Goal: Information Seeking & Learning: Compare options

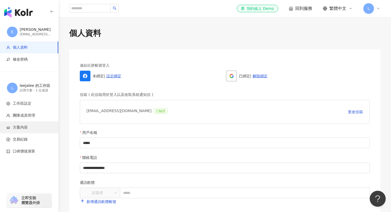
click at [24, 125] on span "方案內容" at bounding box center [20, 127] width 15 height 5
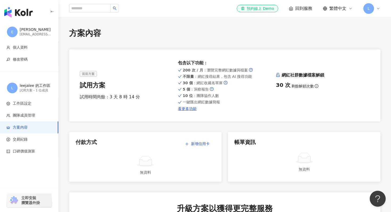
click at [24, 11] on img "button" at bounding box center [18, 12] width 28 height 11
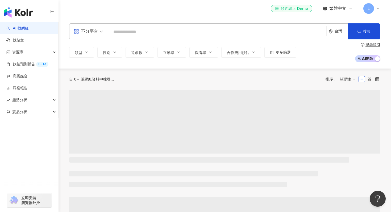
click at [134, 32] on input "search" at bounding box center [217, 32] width 214 height 10
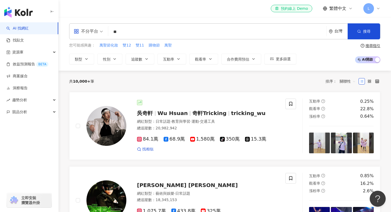
type input "**"
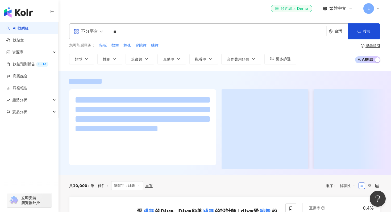
click at [334, 60] on div "您可能感興趣： 蛇板 教舞 舞魂 會跳舞 練舞 類型 性別 追蹤數 互動率 觀看率 合作費用預估 更多篩選 搜尋指引 AI 開啟 AI 關閉" at bounding box center [224, 54] width 311 height 22
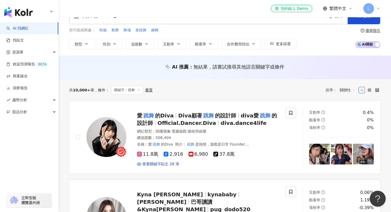
scroll to position [15, 0]
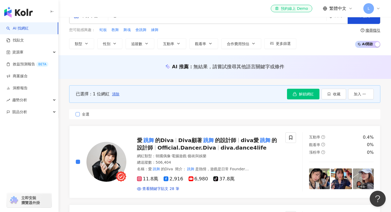
click at [75, 113] on label "全選" at bounding box center [224, 114] width 311 height 10
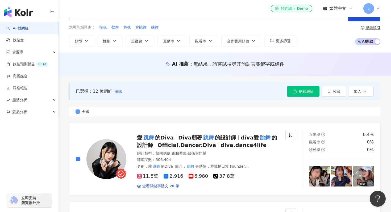
scroll to position [0, 0]
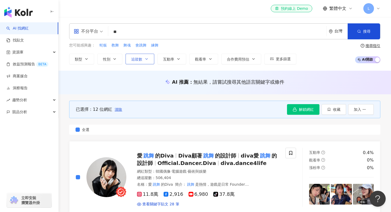
click at [143, 60] on button "追蹤數" at bounding box center [139, 59] width 29 height 11
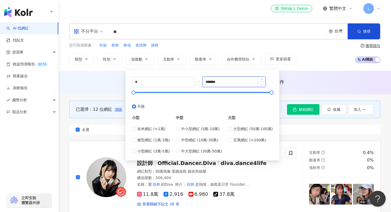
click at [242, 83] on input "*******" at bounding box center [234, 82] width 63 height 10
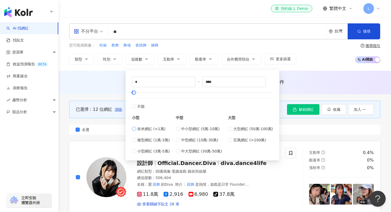
type input "****"
click at [312, 81] on div "AI 推薦 ： 無結果，請嘗試搜尋其他語言關鍵字或條件" at bounding box center [224, 82] width 311 height 7
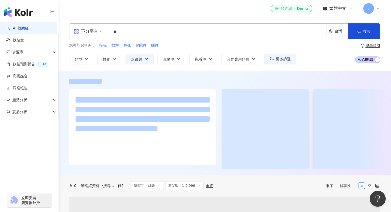
click at [312, 81] on div at bounding box center [224, 81] width 311 height 5
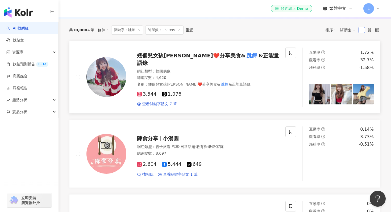
scroll to position [89, 0]
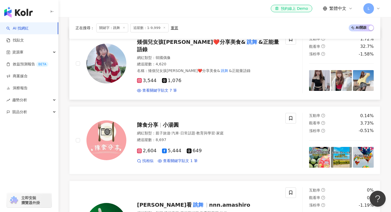
click at [275, 88] on div "查看關鍵字貼文 7 筆" at bounding box center [208, 90] width 142 height 5
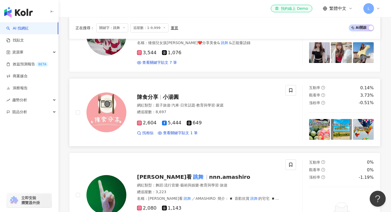
scroll to position [123, 0]
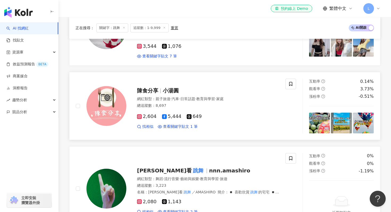
click at [139, 115] on rect at bounding box center [139, 117] width 4 height 4
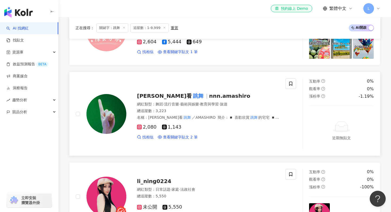
scroll to position [198, 0]
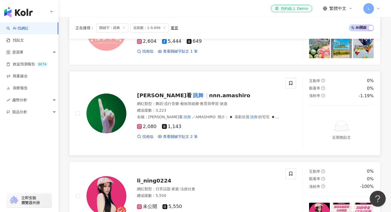
click at [140, 125] on icon at bounding box center [139, 126] width 3 height 3
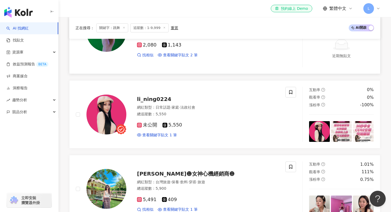
scroll to position [281, 0]
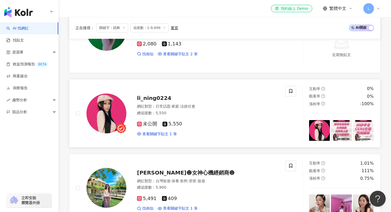
click at [140, 122] on icon at bounding box center [139, 124] width 5 height 5
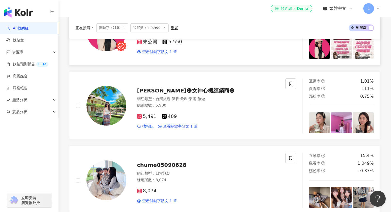
scroll to position [364, 0]
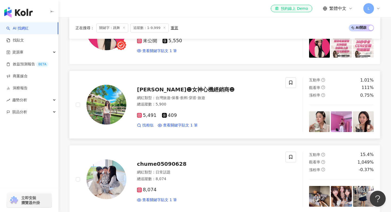
click at [138, 114] on icon at bounding box center [139, 115] width 3 height 3
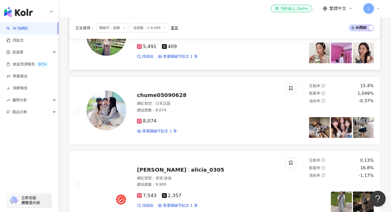
scroll to position [434, 0]
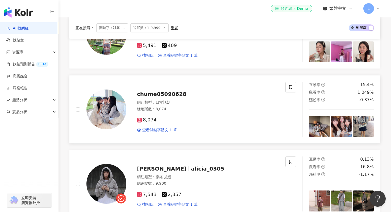
click at [139, 118] on icon at bounding box center [139, 120] width 5 height 5
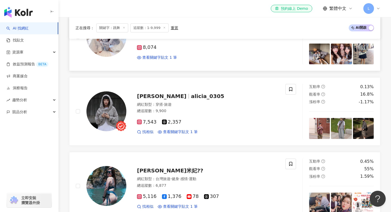
scroll to position [506, 0]
click at [147, 120] on span "7,543" at bounding box center [147, 123] width 20 height 6
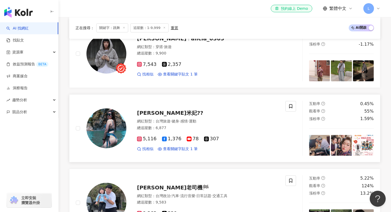
scroll to position [568, 0]
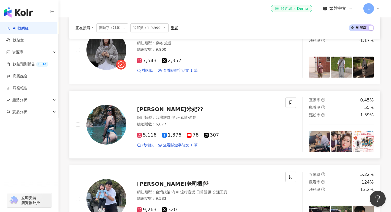
click at [139, 133] on rect at bounding box center [139, 135] width 4 height 4
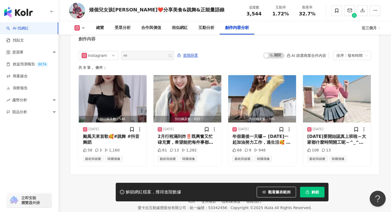
scroll to position [1648, 0]
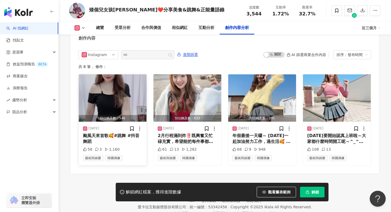
click at [110, 88] on img "button" at bounding box center [113, 97] width 68 height 47
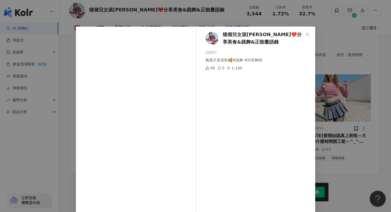
scroll to position [26, 0]
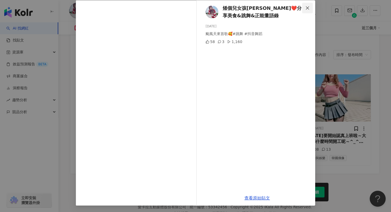
click at [309, 9] on icon "close" at bounding box center [307, 8] width 4 height 4
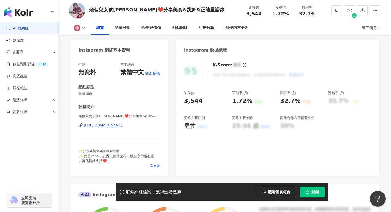
scroll to position [0, 0]
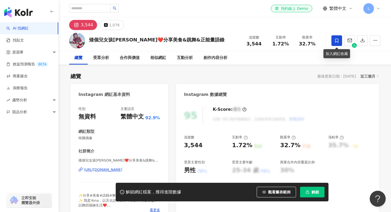
click at [339, 43] on span at bounding box center [336, 40] width 11 height 11
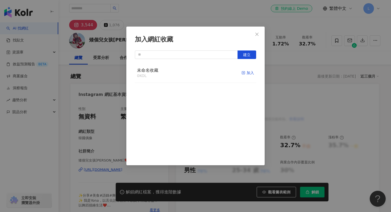
click at [242, 73] on icon "button" at bounding box center [243, 73] width 4 height 4
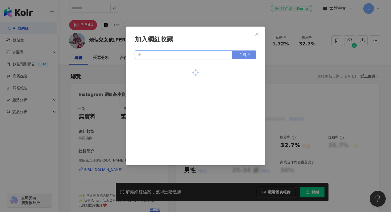
click at [212, 57] on input "text" at bounding box center [183, 55] width 97 height 9
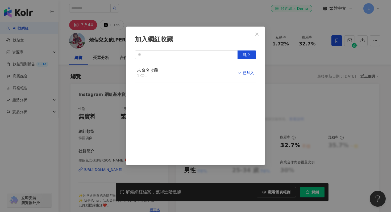
click at [224, 19] on div "加入網紅收藏 建立 未命名收藏 1 KOL 已加入" at bounding box center [195, 106] width 391 height 212
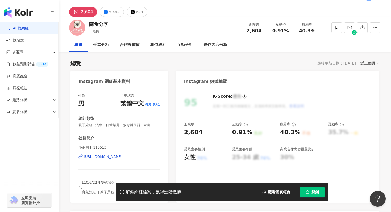
scroll to position [18, 0]
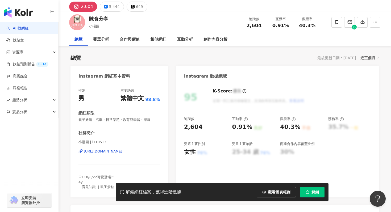
click at [122, 153] on div "https://www.instagram.com/i110513/" at bounding box center [103, 151] width 39 height 5
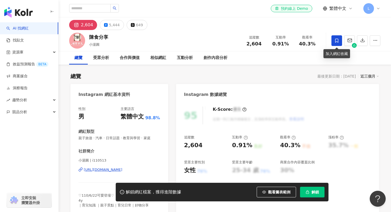
click at [336, 41] on icon at bounding box center [336, 40] width 5 height 5
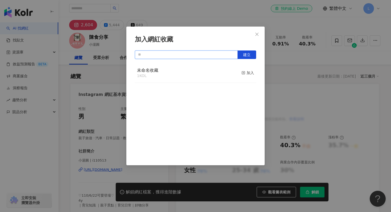
click at [219, 53] on input "text" at bounding box center [186, 55] width 103 height 9
type input "*"
type input "**"
click at [242, 54] on button "建立" at bounding box center [246, 55] width 19 height 9
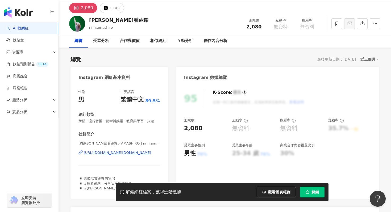
scroll to position [21, 0]
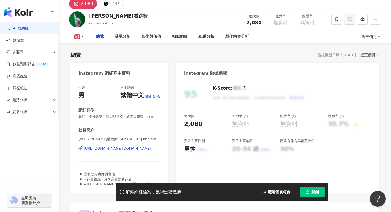
click at [133, 149] on div "[URL][DOMAIN_NAME][DOMAIN_NAME]" at bounding box center [117, 148] width 67 height 5
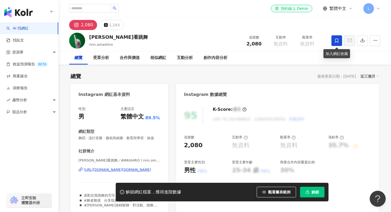
click at [335, 38] on span at bounding box center [336, 40] width 11 height 11
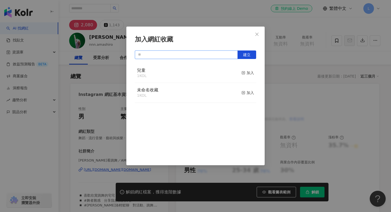
click at [204, 56] on input "text" at bounding box center [186, 55] width 103 height 9
type input "****"
click at [250, 58] on button "建立" at bounding box center [246, 55] width 19 height 9
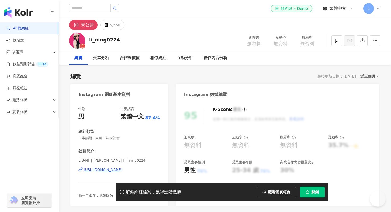
click at [104, 169] on div "[URL][DOMAIN_NAME]" at bounding box center [103, 169] width 39 height 5
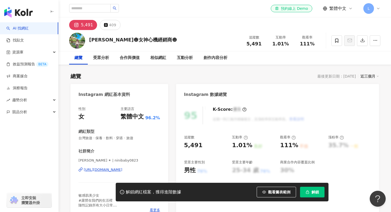
click at [115, 169] on div "https://www.instagram.com/ninibaby0823/" at bounding box center [103, 169] width 39 height 5
click at [335, 41] on icon at bounding box center [336, 41] width 3 height 4
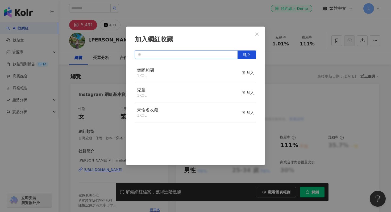
click at [178, 53] on input "text" at bounding box center [186, 55] width 103 height 9
type input "***"
click at [250, 57] on button "建立" at bounding box center [246, 55] width 19 height 9
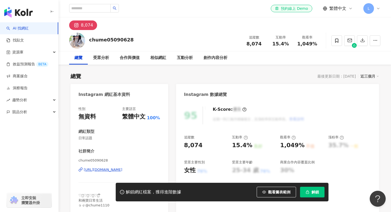
click at [110, 170] on div "[URL][DOMAIN_NAME]" at bounding box center [103, 169] width 39 height 5
click at [334, 37] on span at bounding box center [336, 40] width 11 height 11
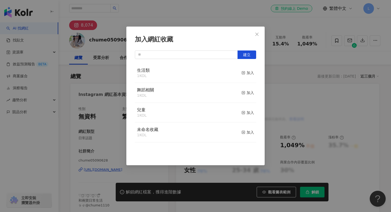
click at [179, 118] on div "兒童 1 KOL 加入" at bounding box center [195, 113] width 121 height 20
click at [243, 113] on icon "button" at bounding box center [243, 113] width 4 height 4
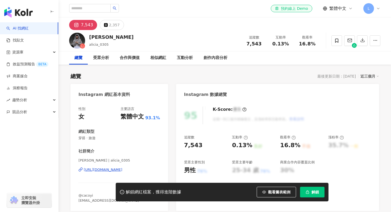
click at [115, 169] on div "[URL][DOMAIN_NAME]" at bounding box center [103, 169] width 39 height 5
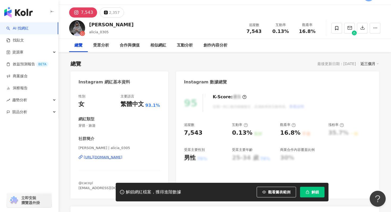
scroll to position [13, 0]
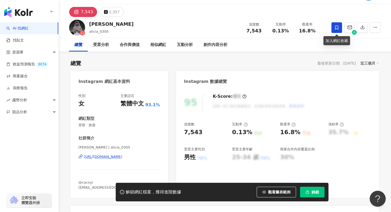
click at [336, 26] on icon at bounding box center [336, 28] width 3 height 4
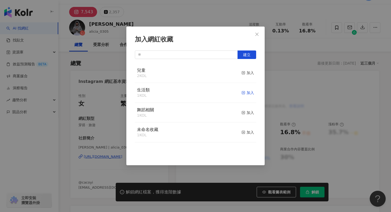
click at [244, 93] on icon "button" at bounding box center [243, 93] width 4 height 4
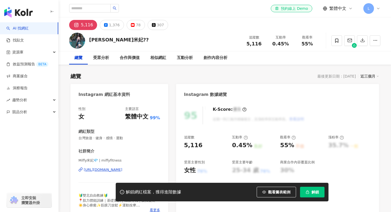
click at [111, 167] on div "https://www.instagram.com/miffyfitness/" at bounding box center [103, 169] width 39 height 5
click at [338, 37] on span at bounding box center [336, 40] width 11 height 11
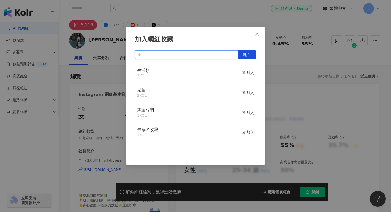
click at [226, 52] on input "text" at bounding box center [186, 55] width 103 height 9
type input "**"
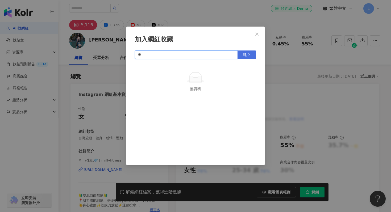
click at [251, 53] on button "建立" at bounding box center [246, 55] width 19 height 9
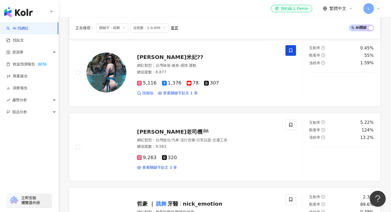
scroll to position [634, 0]
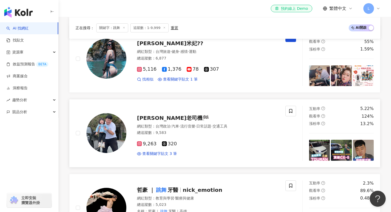
click at [140, 142] on rect at bounding box center [139, 144] width 4 height 4
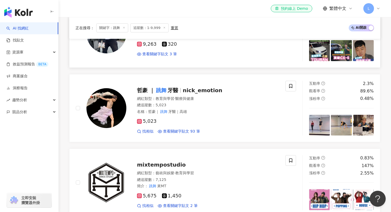
scroll to position [734, 0]
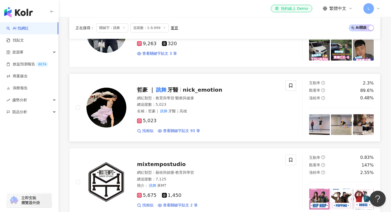
click at [141, 119] on icon at bounding box center [139, 121] width 5 height 5
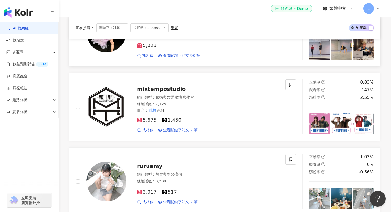
scroll to position [810, 0]
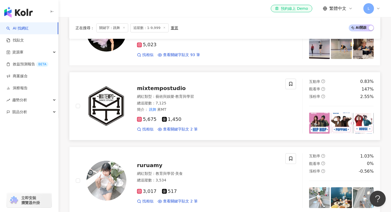
click at [146, 117] on span "5,675" at bounding box center [147, 120] width 20 height 6
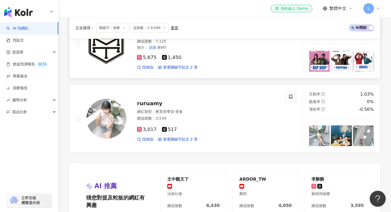
scroll to position [873, 0]
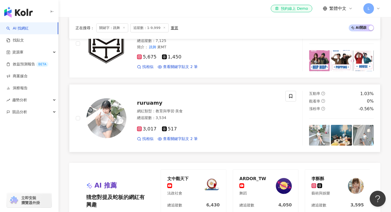
click at [149, 126] on span "3,017" at bounding box center [147, 129] width 20 height 6
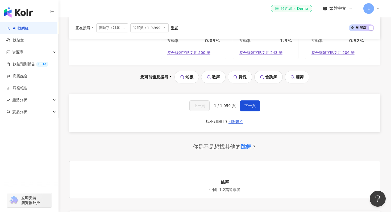
scroll to position [1056, 0]
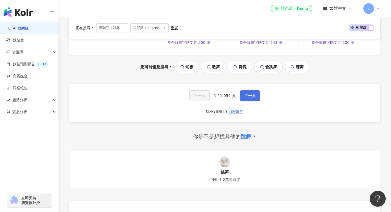
click at [245, 94] on button "下一頁" at bounding box center [250, 95] width 20 height 11
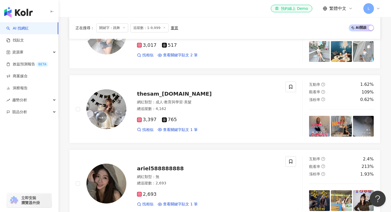
scroll to position [115, 0]
click at [139, 121] on icon at bounding box center [139, 120] width 3 height 3
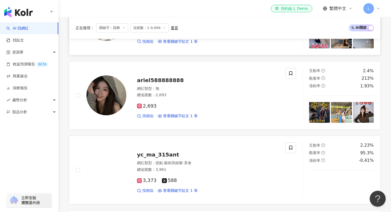
scroll to position [204, 0]
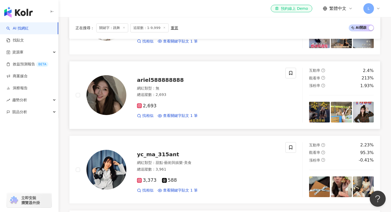
click at [149, 106] on span "2,693" at bounding box center [147, 106] width 20 height 6
click at [144, 182] on span "3,373" at bounding box center [147, 181] width 20 height 6
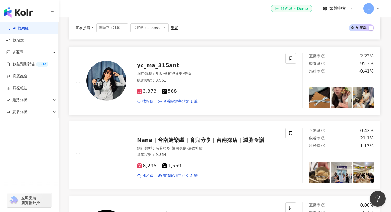
scroll to position [327, 0]
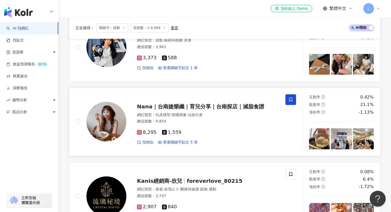
click at [287, 98] on span at bounding box center [290, 99] width 11 height 11
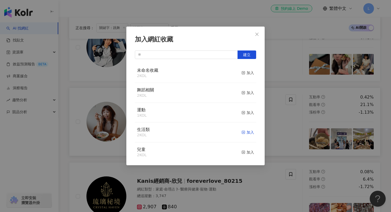
click at [242, 133] on icon "button" at bounding box center [243, 133] width 4 height 4
click at [259, 34] on icon "close" at bounding box center [257, 34] width 4 height 4
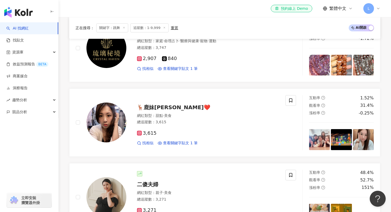
scroll to position [482, 0]
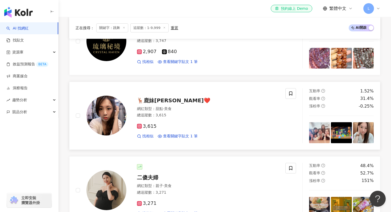
click at [148, 127] on span "3,615" at bounding box center [147, 127] width 20 height 6
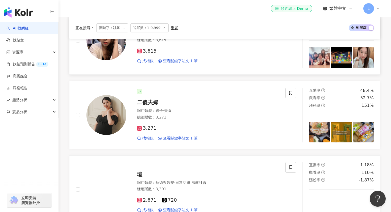
scroll to position [558, 0]
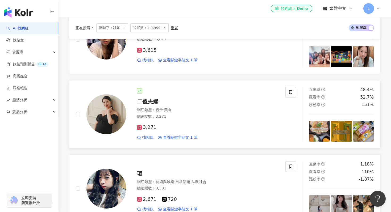
click at [153, 127] on span "3,271" at bounding box center [147, 128] width 20 height 6
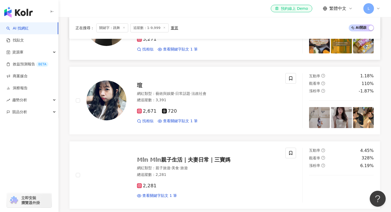
scroll to position [647, 0]
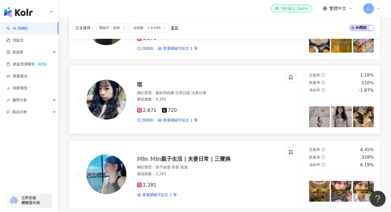
click at [138, 112] on icon at bounding box center [139, 110] width 5 height 5
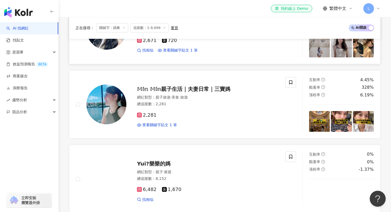
scroll to position [718, 0]
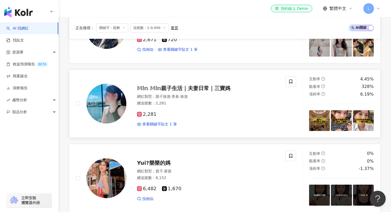
click at [145, 114] on span "2,281" at bounding box center [147, 115] width 20 height 6
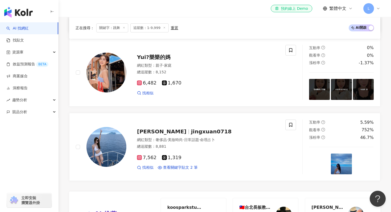
scroll to position [824, 0]
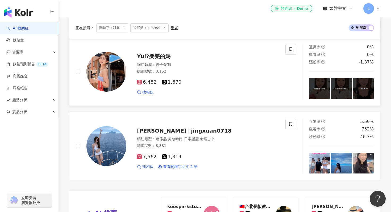
click at [139, 82] on icon at bounding box center [139, 82] width 1 height 1
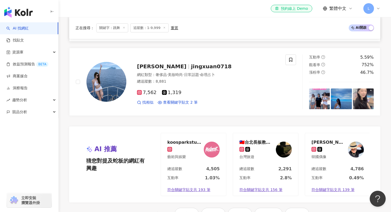
scroll to position [890, 0]
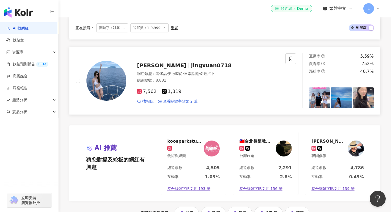
click at [148, 95] on div "7,562 1,319 找相似 查看關鍵字貼文 2 筆" at bounding box center [208, 95] width 142 height 20
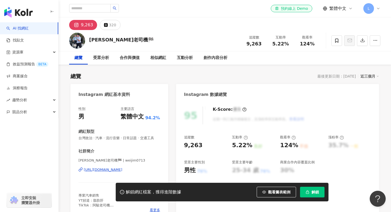
click at [122, 168] on div "https://www.instagram.com/weijim0713/" at bounding box center [103, 169] width 39 height 5
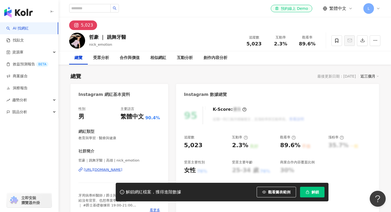
click at [122, 169] on div "https://www.instagram.com/nick_emotion/" at bounding box center [103, 169] width 39 height 5
click at [334, 42] on icon at bounding box center [336, 40] width 5 height 5
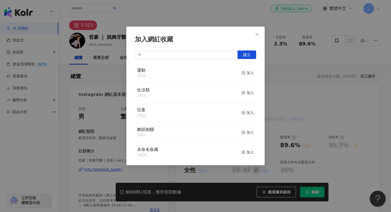
scroll to position [10, 0]
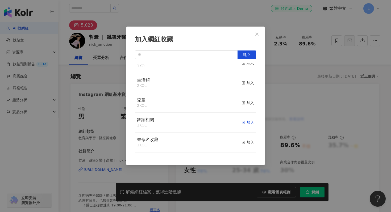
click at [242, 121] on icon "button" at bounding box center [243, 123] width 4 height 4
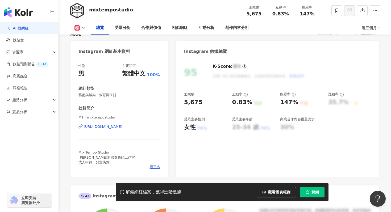
click at [122, 127] on div "https://www.instagram.com/mixtempostudio/" at bounding box center [103, 126] width 39 height 5
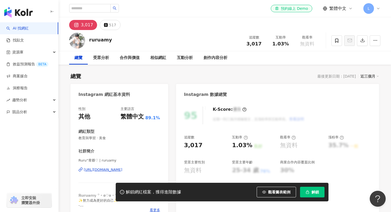
click at [122, 171] on div "[URL][DOMAIN_NAME]" at bounding box center [103, 169] width 39 height 5
click at [337, 40] on icon at bounding box center [336, 40] width 5 height 5
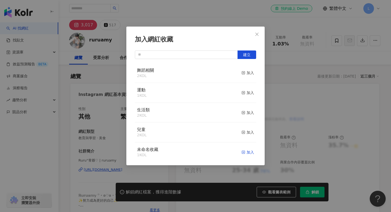
click at [243, 152] on icon "button" at bounding box center [243, 152] width 4 height 4
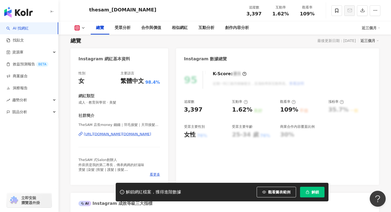
scroll to position [36, 0]
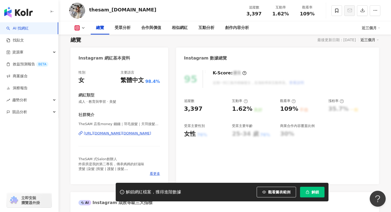
click at [148, 133] on div "https://www.instagram.com/thesam_money.money/" at bounding box center [117, 133] width 67 height 5
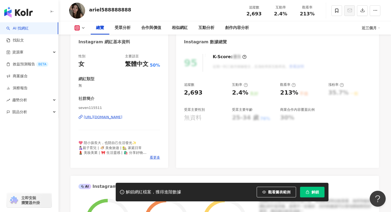
click at [122, 116] on div "https://www.instagram.com/seven115511/" at bounding box center [103, 117] width 39 height 5
click at [338, 10] on icon at bounding box center [336, 11] width 3 height 4
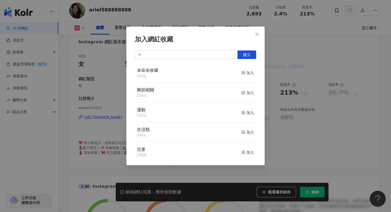
click at [225, 135] on div "生活類 2 KOL 加入" at bounding box center [195, 133] width 121 height 20
click at [243, 132] on line "button" at bounding box center [243, 132] width 1 height 0
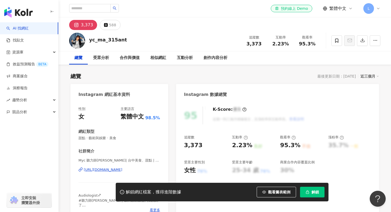
click at [122, 171] on div "[URL][DOMAIN_NAME]" at bounding box center [103, 169] width 39 height 5
click at [335, 39] on icon at bounding box center [336, 41] width 3 height 4
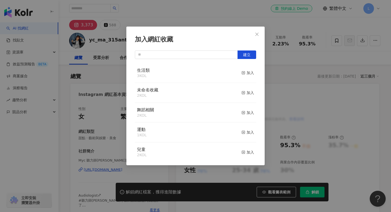
click at [241, 71] on div "生活類 3 KOL 加入" at bounding box center [195, 73] width 121 height 20
click at [242, 73] on icon "button" at bounding box center [243, 73] width 4 height 4
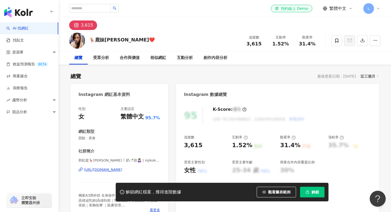
scroll to position [44, 0]
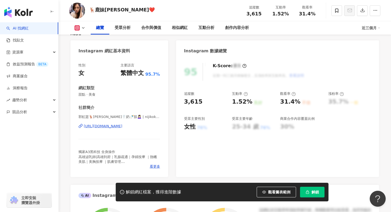
click at [122, 127] on div "https://www.instagram.com/nijikokuo0521/" at bounding box center [103, 126] width 39 height 5
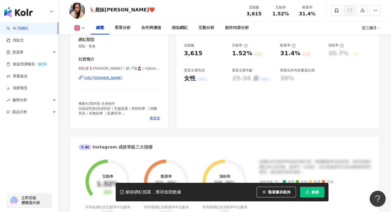
scroll to position [92, 0]
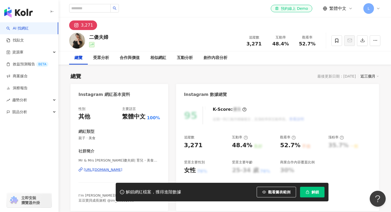
click at [122, 170] on div "https://www.instagram.com/mrms_daily/" at bounding box center [103, 169] width 39 height 5
click at [334, 43] on icon at bounding box center [336, 40] width 5 height 5
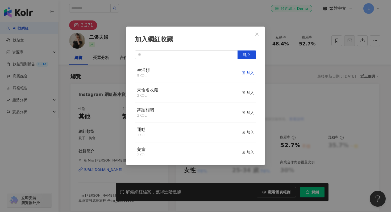
click at [244, 72] on icon "button" at bounding box center [243, 73] width 4 height 4
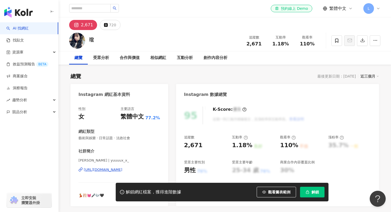
click at [122, 170] on div "https://www.instagram.com/yuuuux_x_/" at bounding box center [103, 169] width 39 height 5
click at [336, 36] on span at bounding box center [336, 40] width 11 height 11
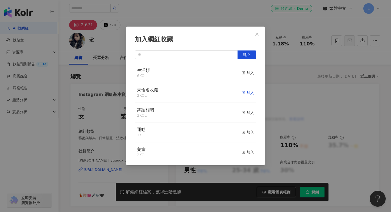
click at [242, 92] on icon "button" at bounding box center [243, 93] width 4 height 4
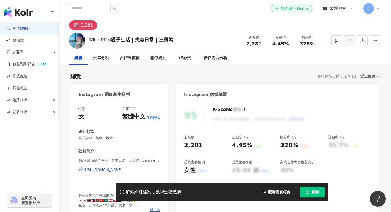
click at [109, 170] on div "[URL][DOMAIN_NAME]" at bounding box center [103, 169] width 39 height 5
click at [329, 39] on div at bounding box center [350, 41] width 60 height 16
click at [335, 41] on icon at bounding box center [336, 40] width 5 height 5
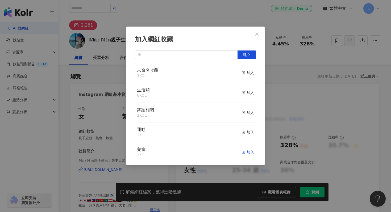
click at [243, 152] on icon "button" at bounding box center [243, 152] width 4 height 4
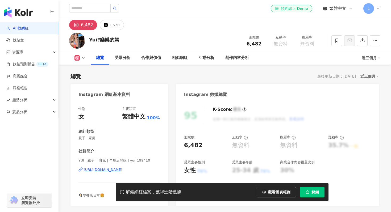
scroll to position [48, 0]
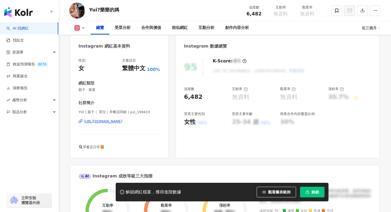
click at [120, 123] on div "https://www.instagram.com/yui_199410/" at bounding box center [103, 121] width 39 height 5
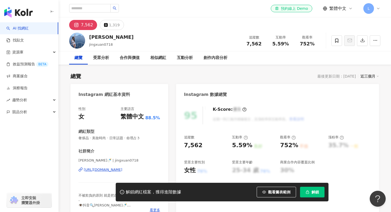
click at [122, 169] on div "https://www.instagram.com/jingxuan0718/" at bounding box center [103, 169] width 39 height 5
click at [333, 44] on span at bounding box center [336, 40] width 11 height 11
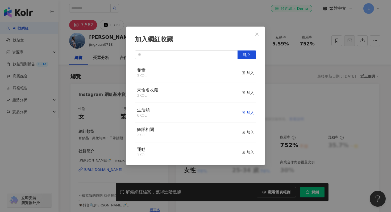
click at [244, 112] on icon "button" at bounding box center [243, 113] width 4 height 4
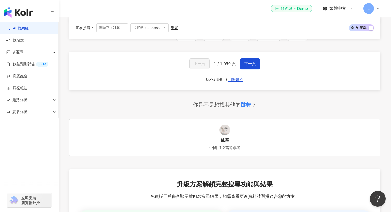
scroll to position [1144, 0]
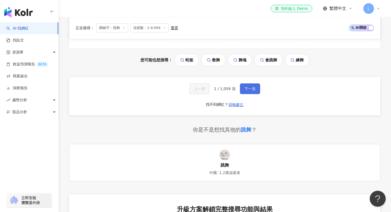
click at [248, 87] on span "下一頁" at bounding box center [249, 89] width 11 height 4
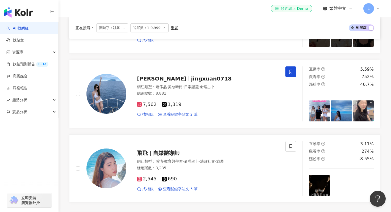
scroll to position [802, 0]
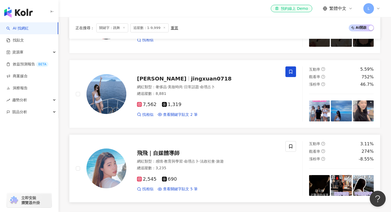
click at [146, 180] on span "2,545" at bounding box center [147, 179] width 20 height 6
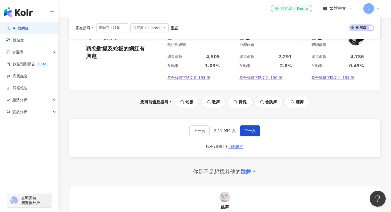
scroll to position [1004, 0]
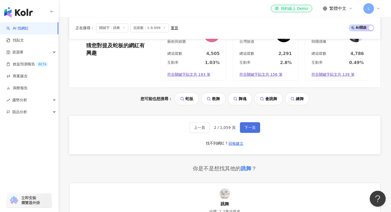
click at [246, 127] on span "下一頁" at bounding box center [249, 127] width 11 height 4
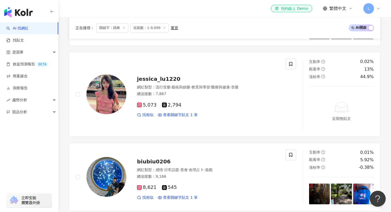
scroll to position [139, 0]
click at [139, 104] on icon at bounding box center [139, 104] width 3 height 3
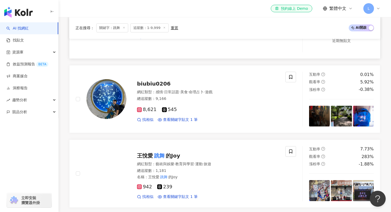
scroll to position [218, 0]
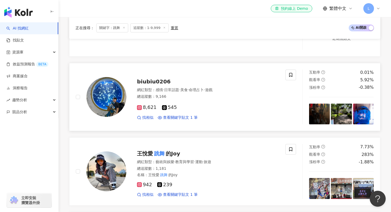
click at [154, 83] on span "biubiu0206" at bounding box center [153, 81] width 33 height 6
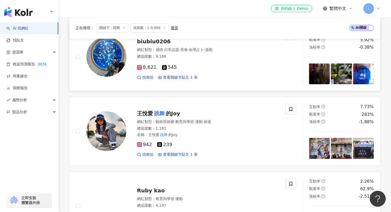
scroll to position [259, 0]
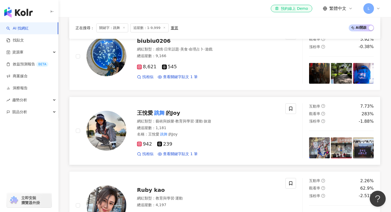
click at [165, 112] on mark "跳舞" at bounding box center [159, 113] width 13 height 9
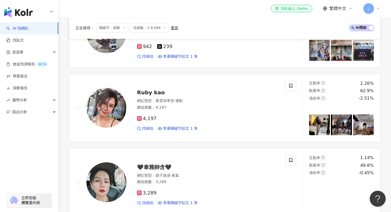
scroll to position [357, 0]
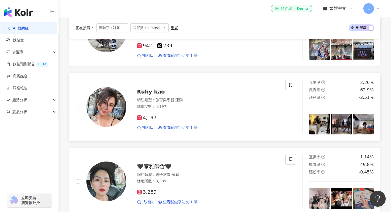
click at [154, 92] on span "Ruby kao" at bounding box center [151, 92] width 28 height 6
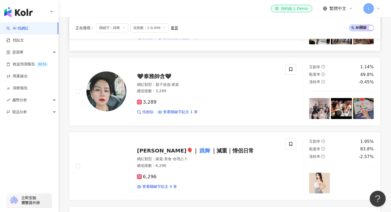
scroll to position [454, 0]
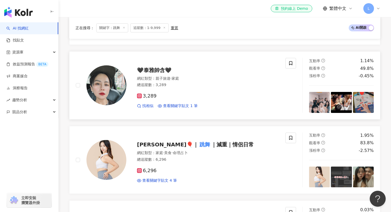
click at [149, 97] on span "3,289" at bounding box center [147, 96] width 20 height 6
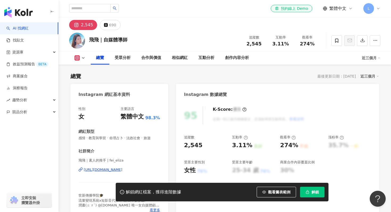
scroll to position [68, 0]
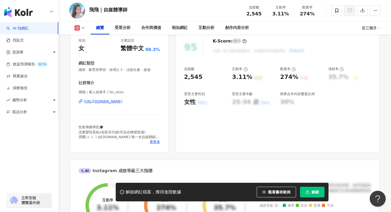
click at [109, 100] on div "https://www.instagram.com/fei_eliza/" at bounding box center [103, 101] width 39 height 5
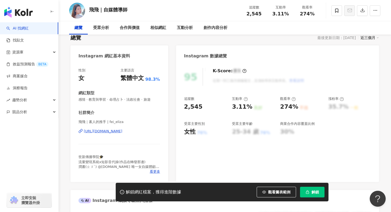
scroll to position [16, 0]
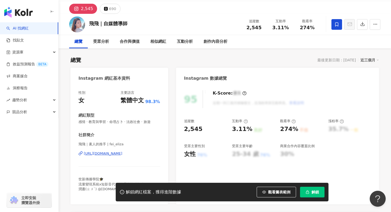
click at [335, 22] on icon at bounding box center [336, 24] width 5 height 5
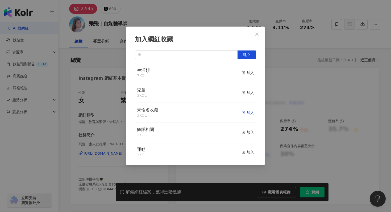
click at [242, 112] on icon "button" at bounding box center [243, 113] width 4 height 4
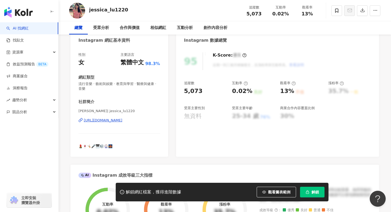
scroll to position [54, 0]
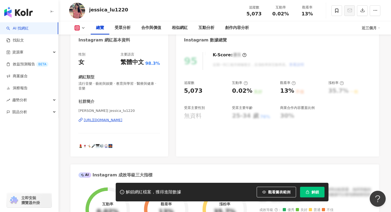
click at [122, 121] on div "[URL][DOMAIN_NAME]" at bounding box center [103, 120] width 39 height 5
click at [334, 12] on span at bounding box center [336, 10] width 11 height 11
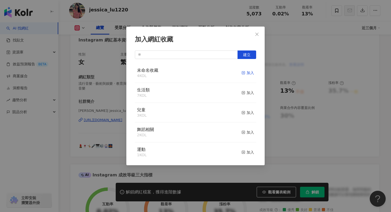
click at [241, 73] on icon "button" at bounding box center [243, 73] width 4 height 4
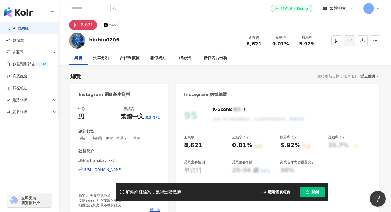
click at [122, 170] on div "https://www.instagram.com/tangbao_777/" at bounding box center [103, 169] width 39 height 5
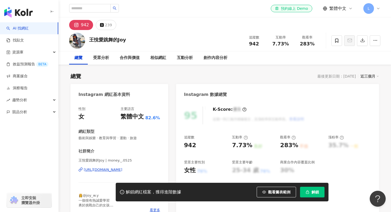
click at [122, 169] on div "[URL][DOMAIN_NAME]" at bounding box center [103, 169] width 39 height 5
click at [336, 43] on icon at bounding box center [336, 40] width 5 height 5
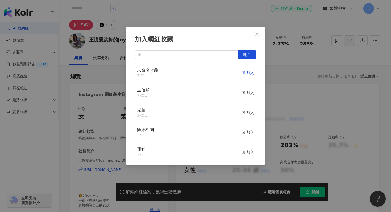
click at [243, 73] on line "button" at bounding box center [243, 73] width 1 height 0
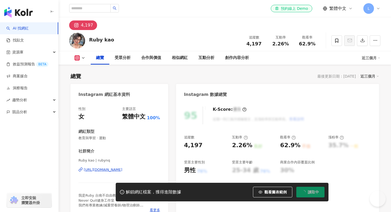
scroll to position [45, 0]
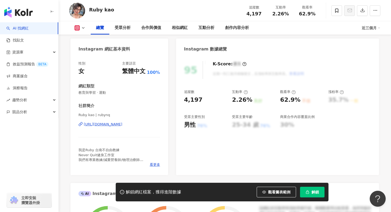
click at [122, 125] on div "https://www.instagram.com/rubynq/" at bounding box center [103, 124] width 39 height 5
click at [338, 10] on icon at bounding box center [336, 11] width 3 height 4
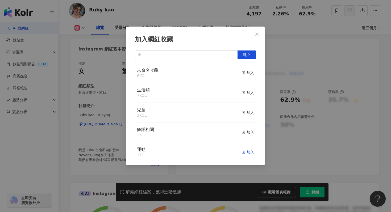
click at [242, 153] on icon "button" at bounding box center [243, 152] width 4 height 4
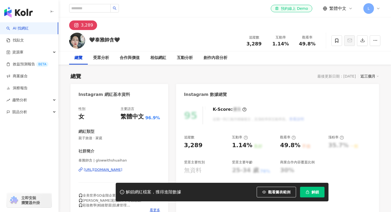
click at [122, 170] on div "[URL][DOMAIN_NAME]" at bounding box center [103, 169] width 39 height 5
click at [334, 39] on icon at bounding box center [336, 40] width 5 height 5
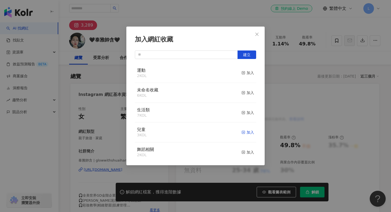
click at [243, 133] on icon "button" at bounding box center [243, 133] width 4 height 4
